Goal: Task Accomplishment & Management: Complete application form

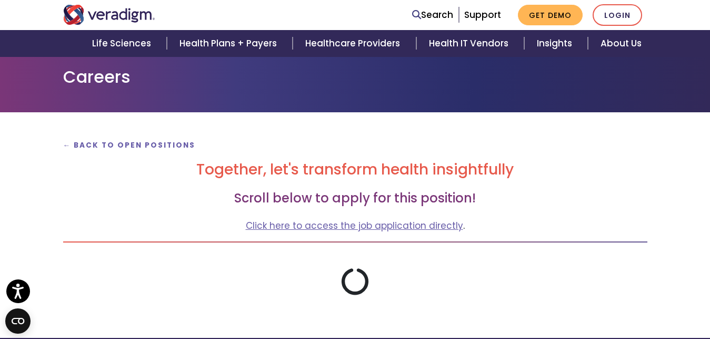
scroll to position [74, 0]
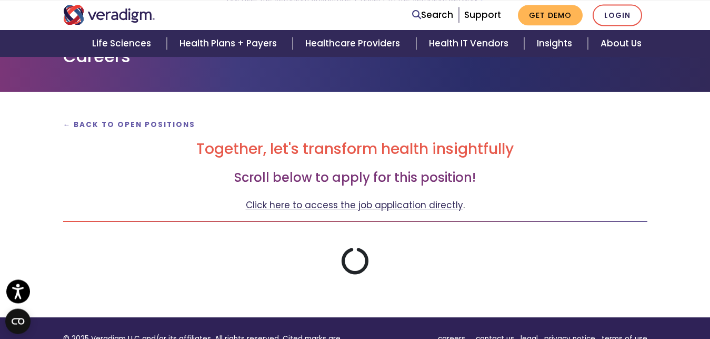
click at [366, 206] on link "Click here to access the job application directly" at bounding box center [354, 205] width 217 height 13
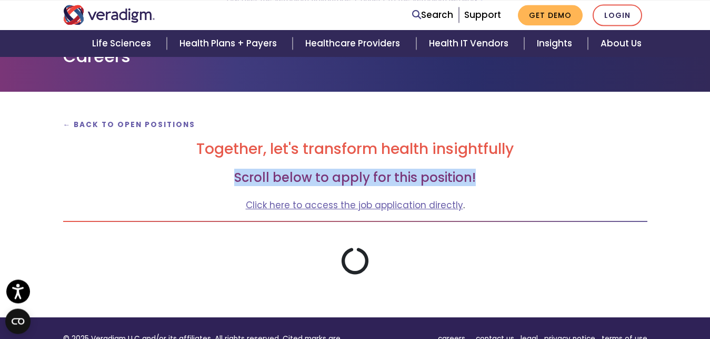
drag, startPoint x: 240, startPoint y: 186, endPoint x: 506, endPoint y: 181, distance: 266.0
click at [506, 181] on h3 "Scroll below to apply for this position!" at bounding box center [355, 177] width 584 height 15
click at [509, 181] on h3 "Scroll below to apply for this position!" at bounding box center [355, 177] width 584 height 15
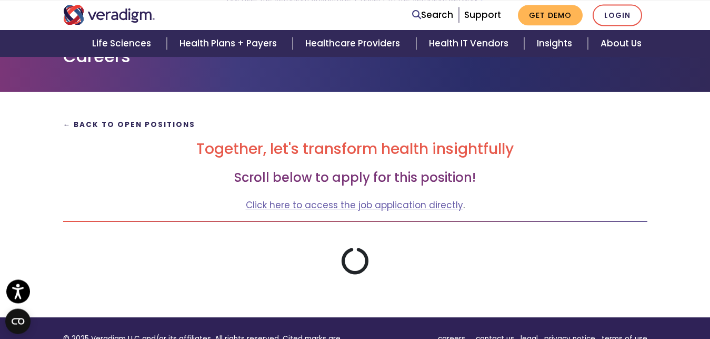
click at [102, 123] on strong "← Back to Open Positions" at bounding box center [129, 125] width 133 height 10
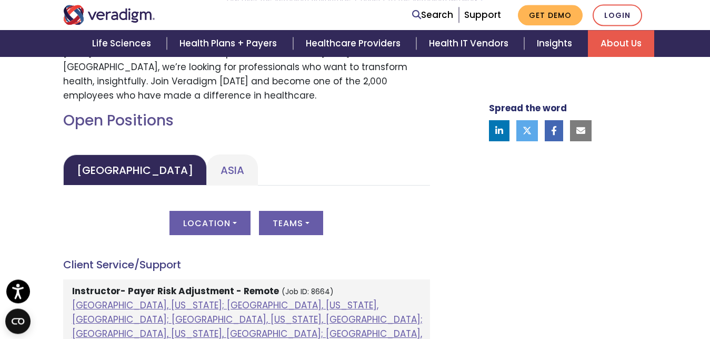
scroll to position [447, 0]
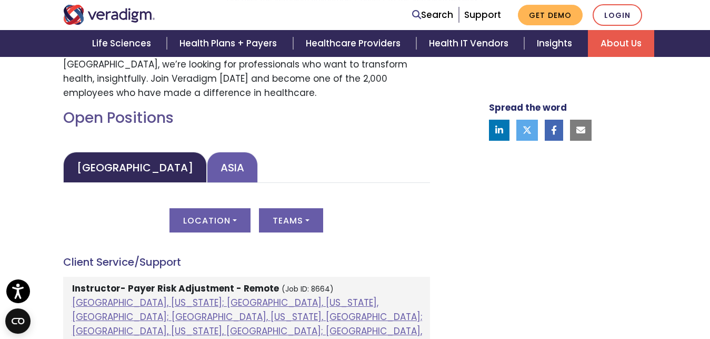
click at [207, 168] on link "Asia" at bounding box center [232, 167] width 51 height 31
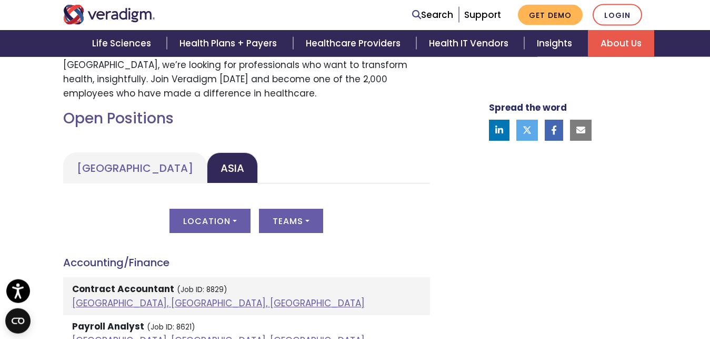
scroll to position [390, 0]
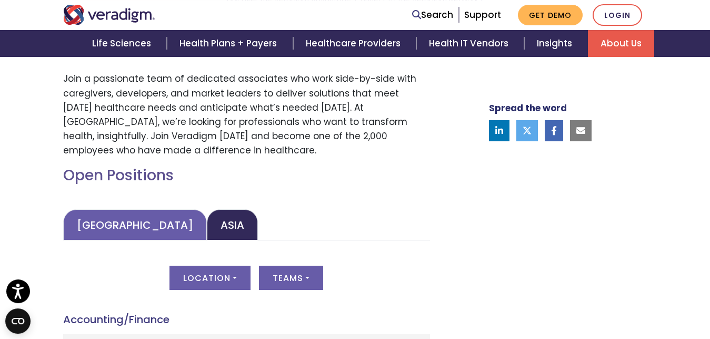
click at [121, 225] on link "United States" at bounding box center [135, 224] width 144 height 31
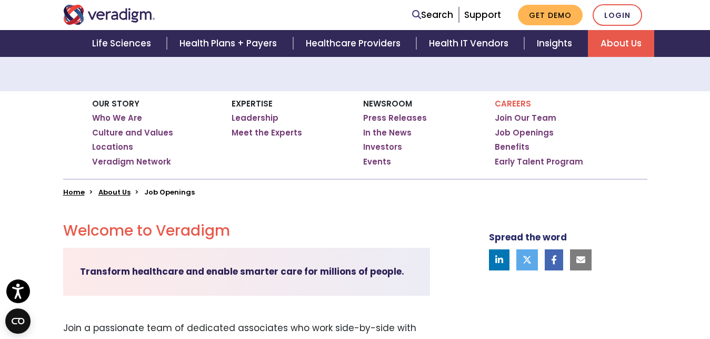
scroll to position [152, 0]
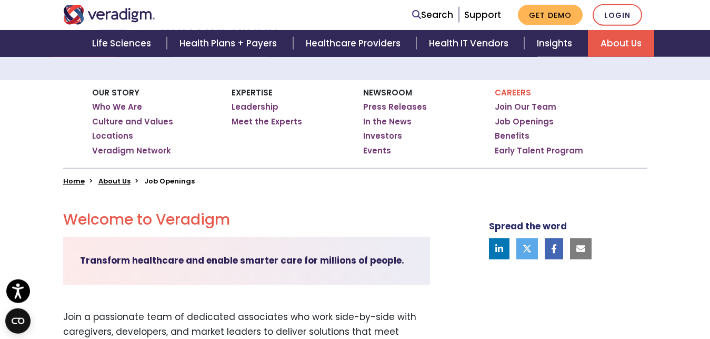
click at [501, 249] on icon at bounding box center [499, 248] width 8 height 9
click at [614, 18] on link "Login" at bounding box center [617, 15] width 49 height 22
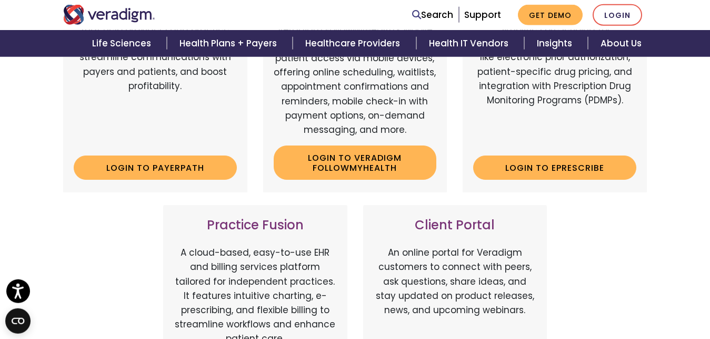
scroll to position [220, 0]
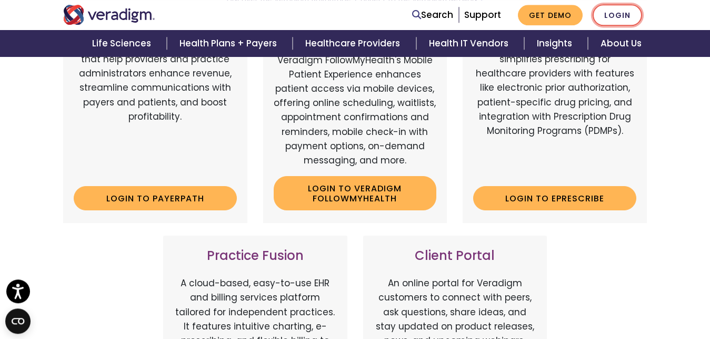
click at [616, 15] on link "Login" at bounding box center [617, 15] width 49 height 22
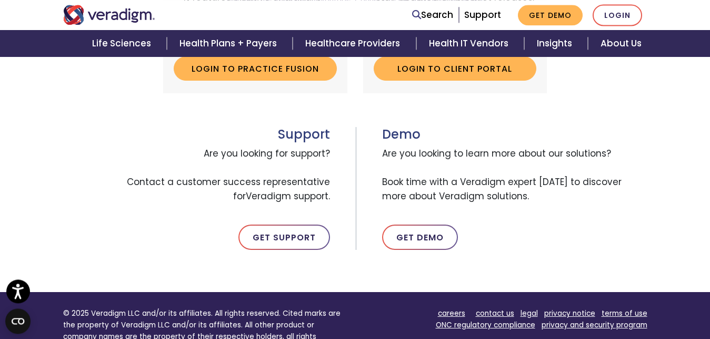
scroll to position [550, 0]
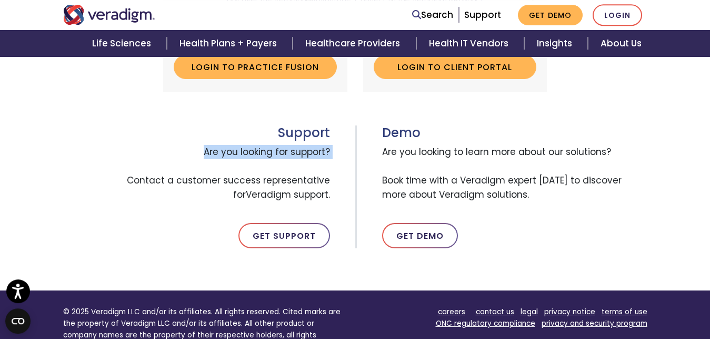
drag, startPoint x: 205, startPoint y: 152, endPoint x: 307, endPoint y: 161, distance: 102.0
click at [307, 161] on span "Are you looking for support? Contact a customer success representative for Vera…" at bounding box center [196, 174] width 267 height 66
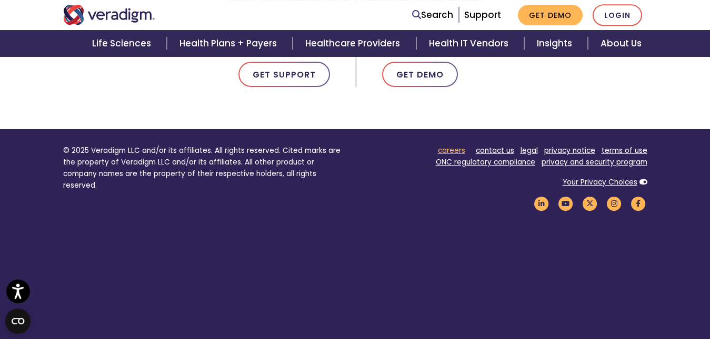
click at [445, 152] on link "careers" at bounding box center [451, 150] width 27 height 10
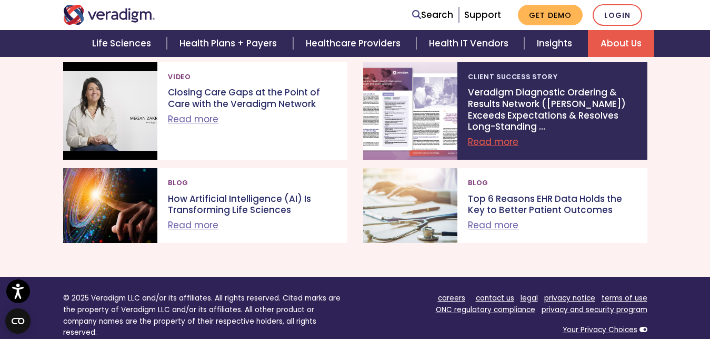
scroll to position [1289, 0]
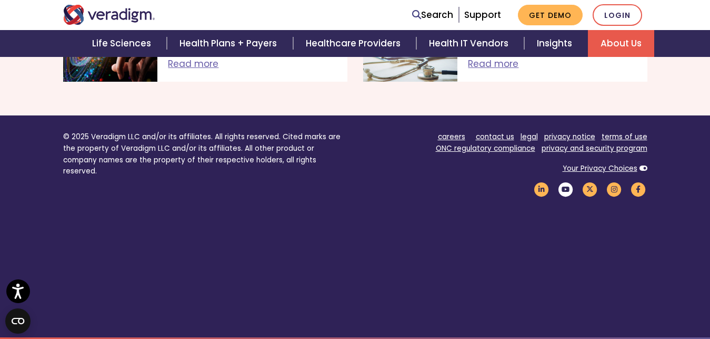
click at [563, 196] on icon "Veradigm YouTube Link" at bounding box center [566, 189] width 18 height 14
